Goal: Information Seeking & Learning: Learn about a topic

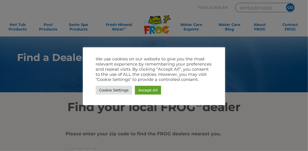
click at [279, 128] on div at bounding box center [154, 75] width 308 height 151
click at [52, 29] on div at bounding box center [154, 75] width 308 height 151
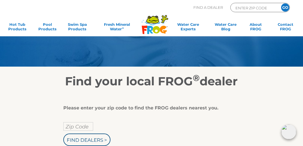
scroll to position [26, 0]
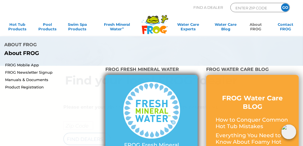
click at [165, 109] on img at bounding box center [151, 110] width 57 height 57
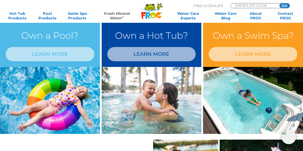
scroll to position [411, 0]
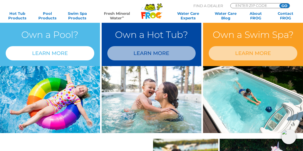
click at [42, 53] on link "LEARN MORE" at bounding box center [50, 53] width 89 height 14
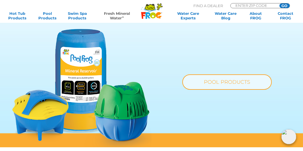
scroll to position [390, 0]
